Goal: Information Seeking & Learning: Learn about a topic

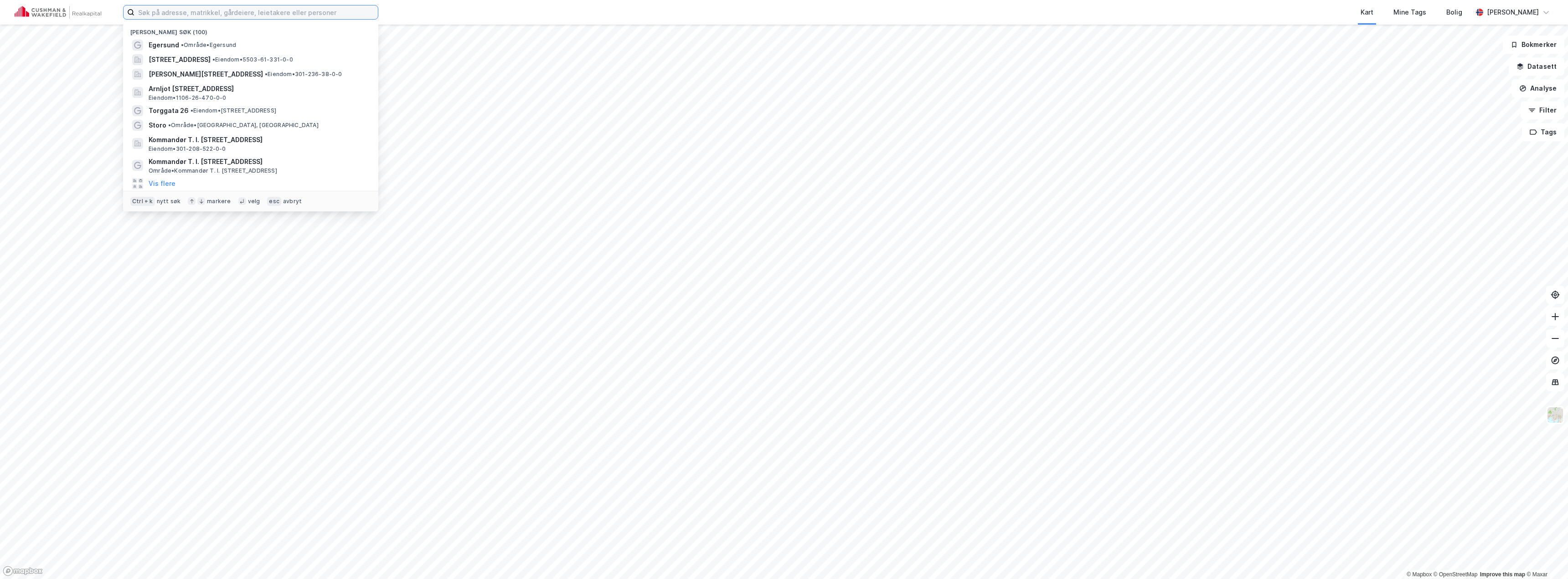
click at [204, 13] on input at bounding box center [256, 12] width 243 height 13
click at [202, 41] on span "• Område • [GEOGRAPHIC_DATA]" at bounding box center [208, 45] width 55 height 7
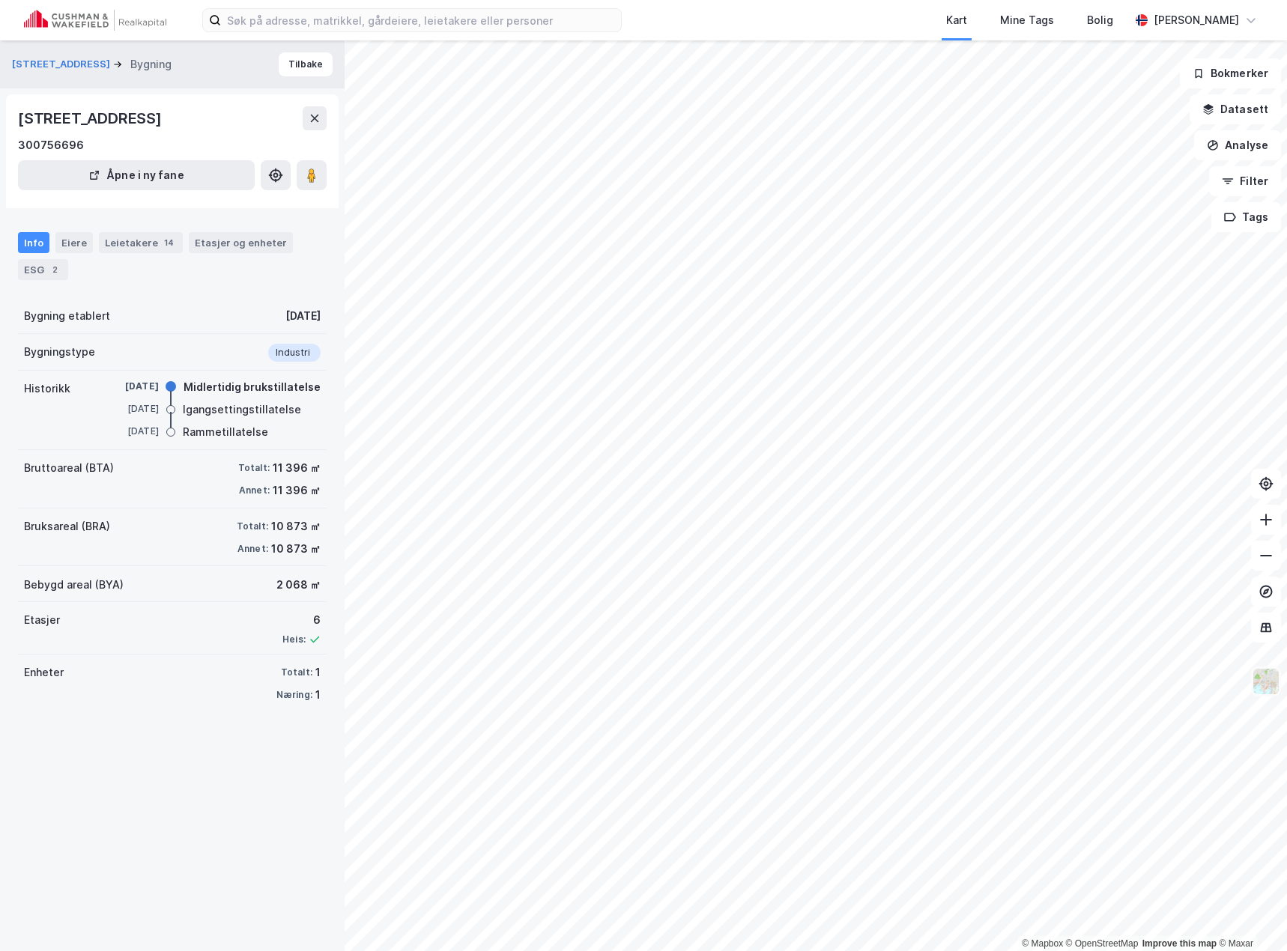
click at [1262, 684] on img at bounding box center [1265, 681] width 28 height 28
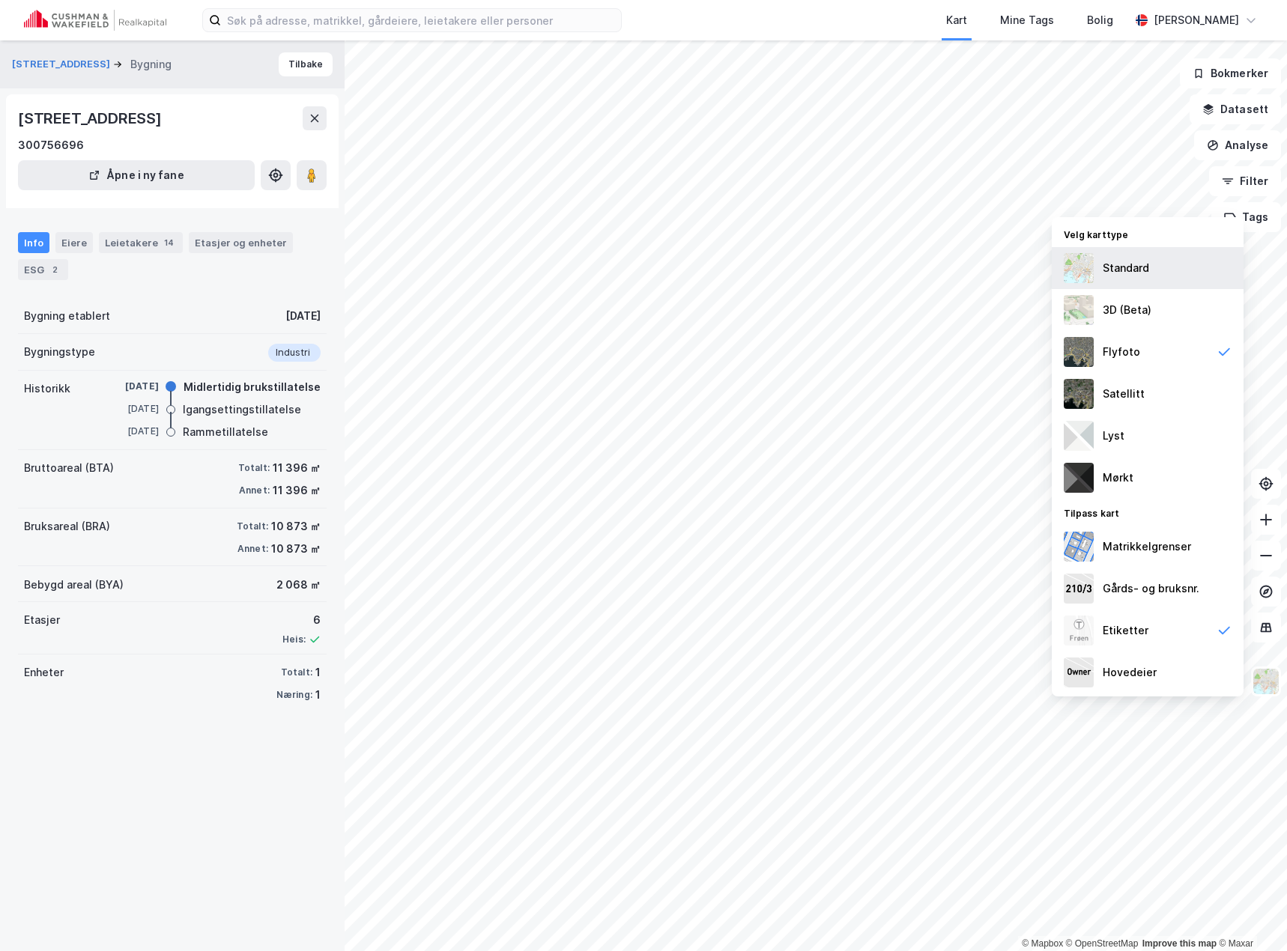
click at [1110, 264] on div "Standard" at bounding box center [1125, 268] width 46 height 18
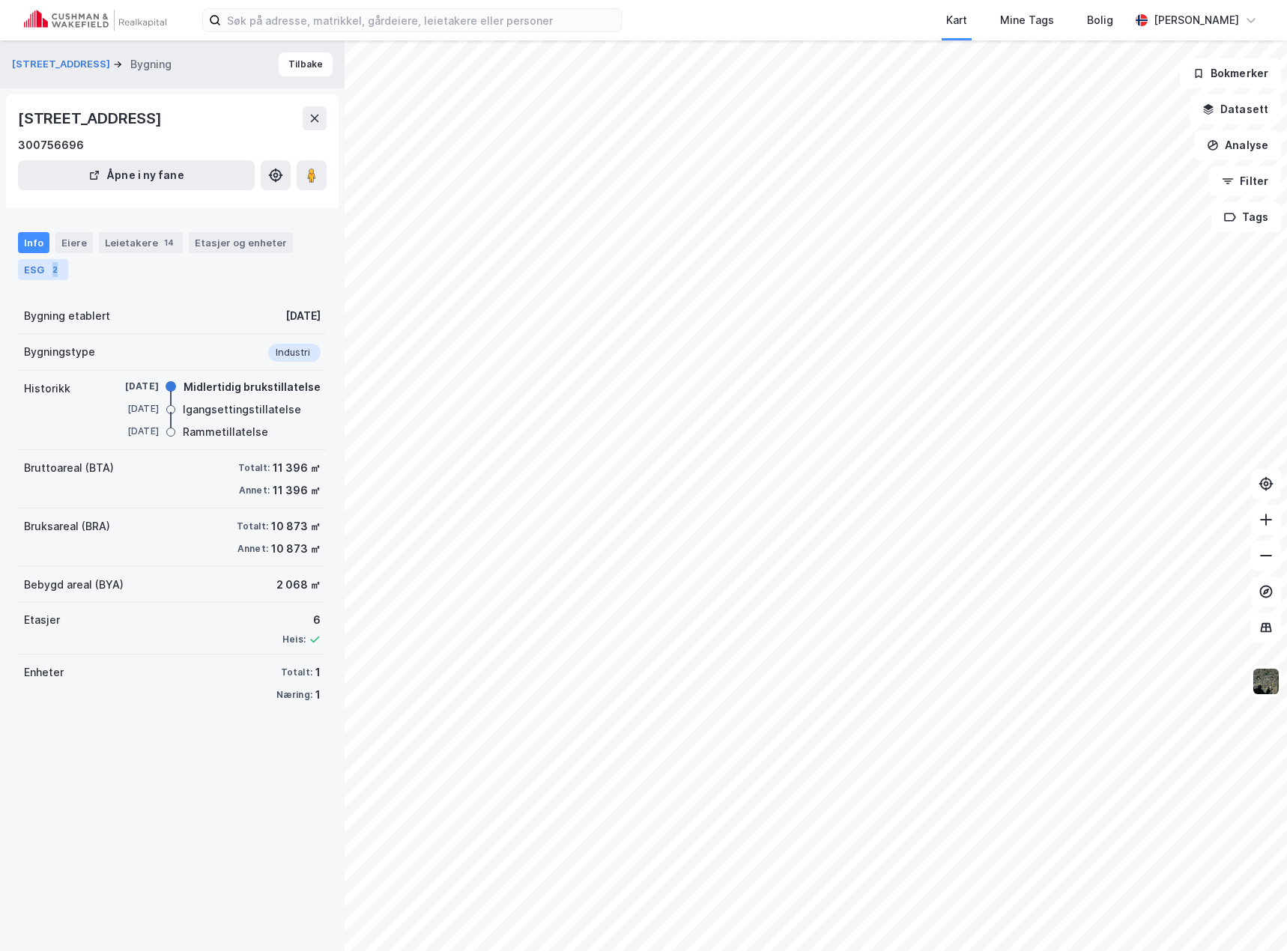
click at [60, 273] on div "ESG 2" at bounding box center [43, 269] width 50 height 21
